Goal: Information Seeking & Learning: Learn about a topic

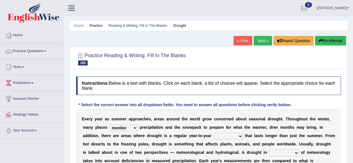
select select "monitor"
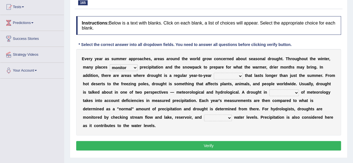
scroll to position [61, 0]
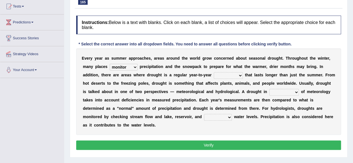
click at [245, 74] on b "t" at bounding box center [245, 75] width 1 height 4
click at [239, 77] on select "reference currency occurrence conference" at bounding box center [228, 75] width 29 height 7
select select "occurrence"
click at [214, 72] on select "reference currency occurrence conference" at bounding box center [228, 75] width 29 height 7
click at [136, 65] on select "senate monitor compete reveal" at bounding box center [124, 67] width 28 height 7
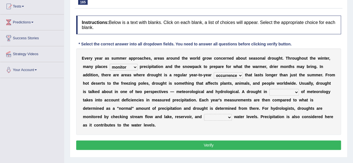
select select "compete"
click at [110, 64] on select "senate monitor compete reveal" at bounding box center [124, 67] width 28 height 7
click at [296, 91] on select "possession terms memory violation" at bounding box center [284, 92] width 30 height 7
select select "terms"
click at [269, 89] on select "possession terms memory violation" at bounding box center [284, 92] width 30 height 7
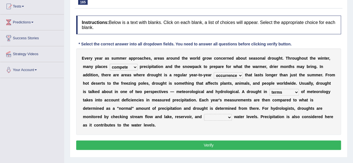
click at [229, 117] on select "troffer aquifer roofer hoofer" at bounding box center [218, 117] width 28 height 7
select select "roofer"
click at [204, 114] on select "troffer aquifer roofer hoofer" at bounding box center [218, 117] width 28 height 7
click at [234, 146] on button "Verify" at bounding box center [208, 145] width 265 height 9
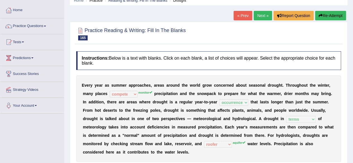
scroll to position [25, 0]
click at [258, 16] on link "Next »" at bounding box center [262, 15] width 18 height 9
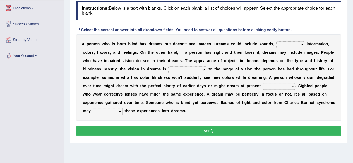
scroll to position [76, 0]
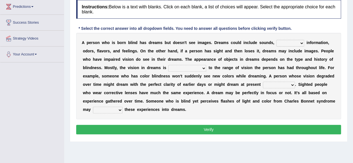
click at [305, 42] on b at bounding box center [305, 42] width 2 height 4
click at [301, 44] on select "volatile tactile versatile fertile" at bounding box center [290, 43] width 28 height 7
select select "versatile"
click at [276, 40] on select "volatile tactile versatile fertile" at bounding box center [290, 43] width 28 height 7
click at [206, 68] on b at bounding box center [207, 68] width 2 height 4
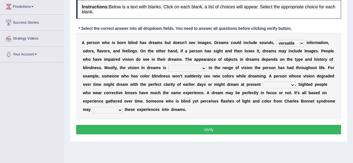
click at [206, 68] on b at bounding box center [207, 68] width 2 height 4
click at [204, 68] on select "comparable interchangeable incomparable imperturbable" at bounding box center [187, 68] width 38 height 7
select select "comparable"
click at [168, 65] on select "comparable interchangeable incomparable imperturbable" at bounding box center [187, 68] width 38 height 7
click at [326, 76] on b "a" at bounding box center [326, 76] width 2 height 4
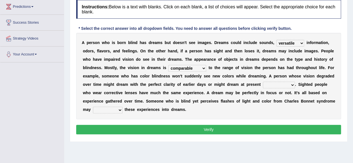
click at [293, 87] on select "agility acuity compatibility tenuity" at bounding box center [279, 85] width 32 height 7
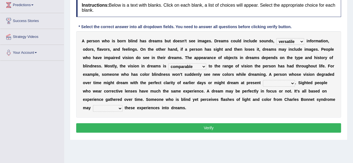
scroll to position [77, 0]
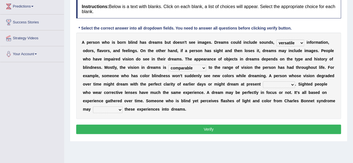
click at [295, 84] on b "." at bounding box center [295, 84] width 1 height 4
click at [291, 84] on select "agility acuity compatibility tenuity" at bounding box center [279, 84] width 32 height 7
select select "compatibility"
click at [263, 81] on select "agility acuity compatibility tenuity" at bounding box center [279, 84] width 32 height 7
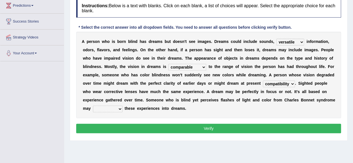
scroll to position [81, 0]
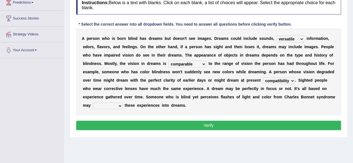
click at [123, 105] on b at bounding box center [123, 105] width 2 height 4
click at [118, 107] on select "institute insure incorporate inhabit" at bounding box center [108, 106] width 30 height 7
select select "institute"
click at [93, 103] on select "institute insure incorporate inhabit" at bounding box center [108, 106] width 30 height 7
click at [114, 128] on button "Verify" at bounding box center [208, 125] width 265 height 9
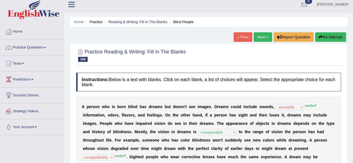
scroll to position [0, 0]
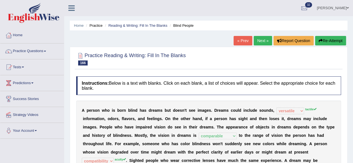
click at [260, 40] on link "Next »" at bounding box center [262, 40] width 18 height 9
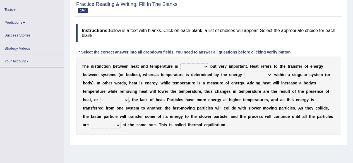
scroll to position [50, 0]
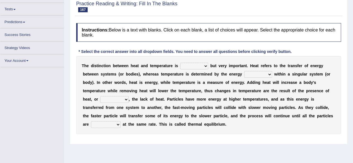
click at [206, 66] on select "subtle spittle brittle dismantle" at bounding box center [194, 66] width 28 height 7
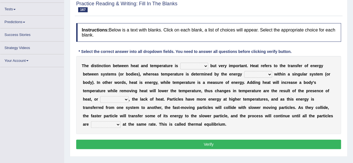
scroll to position [54, 0]
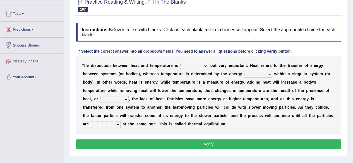
click at [211, 74] on b "d" at bounding box center [211, 74] width 3 height 4
click at [206, 67] on select "subtle spittle brittle dismantle" at bounding box center [194, 66] width 28 height 7
select select "subtle"
click at [180, 63] on select "subtle spittle brittle dismantle" at bounding box center [194, 66] width 28 height 7
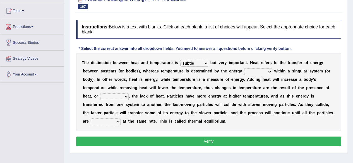
scroll to position [62, 0]
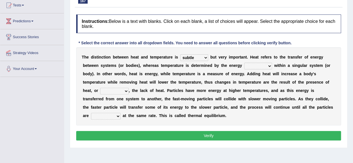
click at [273, 66] on b at bounding box center [273, 65] width 2 height 4
click at [269, 66] on select "retained sustained contained remained" at bounding box center [258, 66] width 28 height 7
select select "contained"
click at [244, 63] on select "retained sustained contained remained" at bounding box center [258, 66] width 28 height 7
click at [125, 93] on select "scarcely conversely sparsely diversely" at bounding box center [114, 91] width 28 height 7
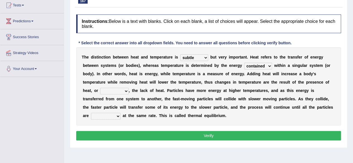
select select "diversely"
click at [100, 88] on select "scarcely conversely sparsely diversely" at bounding box center [114, 91] width 28 height 7
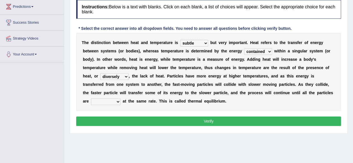
scroll to position [78, 0]
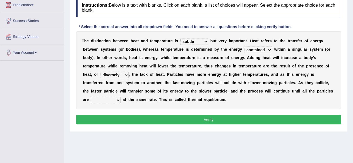
click at [118, 100] on select "dictating devastating operating fascinating" at bounding box center [106, 100] width 30 height 7
select select "operating"
click at [91, 97] on select "dictating devastating operating fascinating" at bounding box center [106, 100] width 30 height 7
click at [119, 119] on button "Verify" at bounding box center [208, 119] width 265 height 9
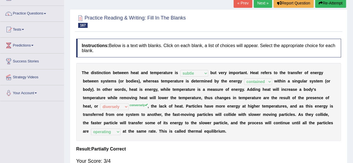
scroll to position [15, 0]
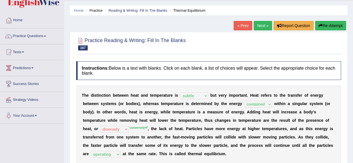
click at [261, 27] on link "Next »" at bounding box center [262, 25] width 18 height 9
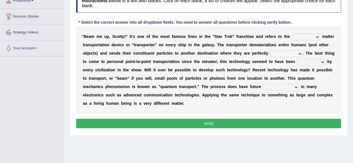
scroll to position [82, 0]
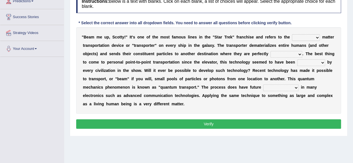
click at [320, 36] on b at bounding box center [321, 37] width 2 height 4
click at [315, 38] on select "futuristic altruistic moralistic linguistic" at bounding box center [306, 37] width 28 height 7
select select "linguistic"
click at [292, 34] on select "futuristic altruistic moralistic linguistic" at bounding box center [306, 37] width 28 height 7
click at [300, 53] on select "gobbled dissembled reassembled cabled" at bounding box center [286, 54] width 32 height 7
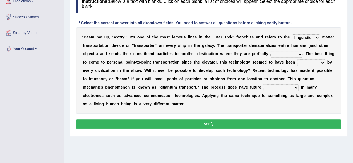
select select "gobbled"
click at [270, 51] on select "gobbled dissembled reassembled cabled" at bounding box center [286, 54] width 32 height 7
